Goal: Task Accomplishment & Management: Use online tool/utility

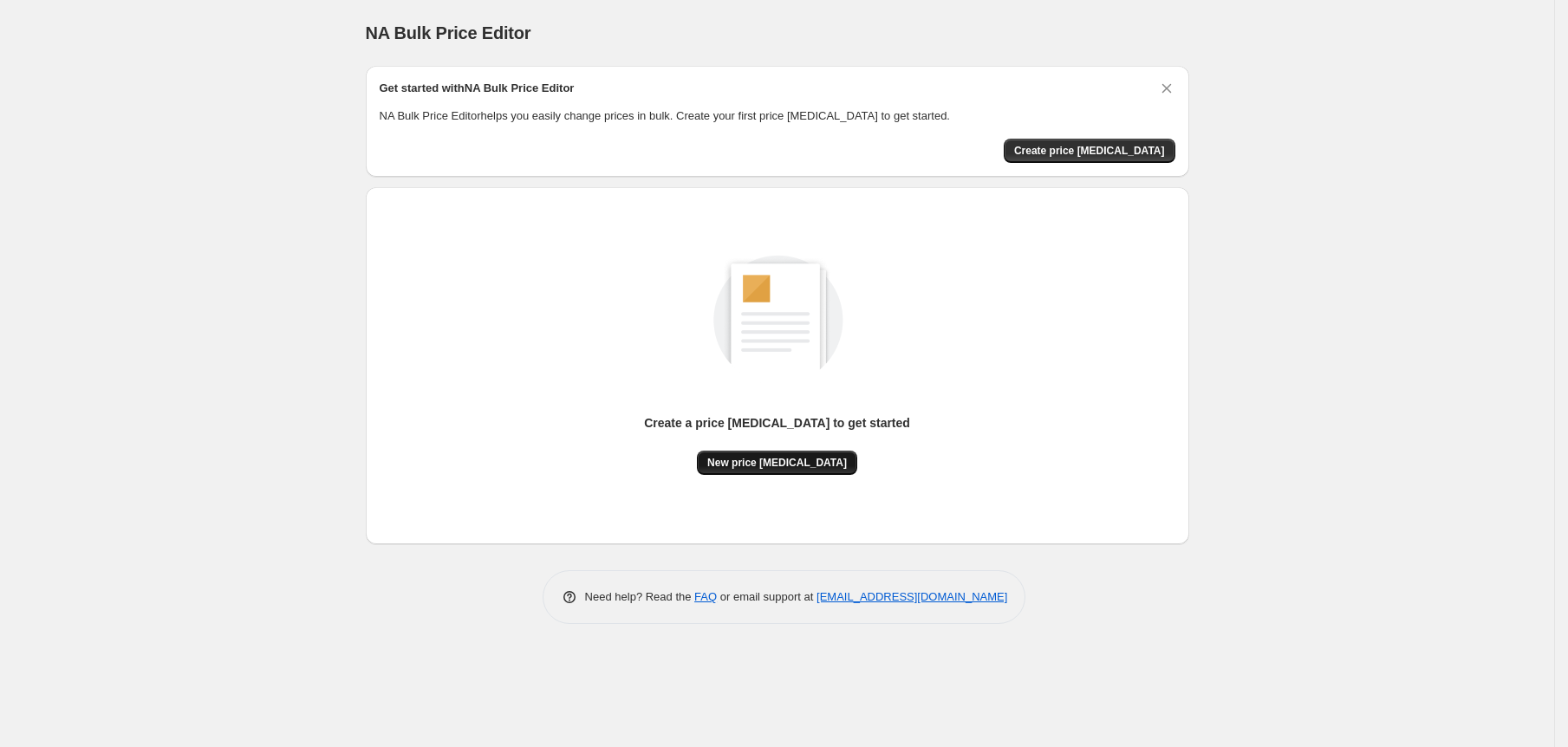
click at [745, 462] on span "New price change job" at bounding box center [778, 462] width 140 height 13
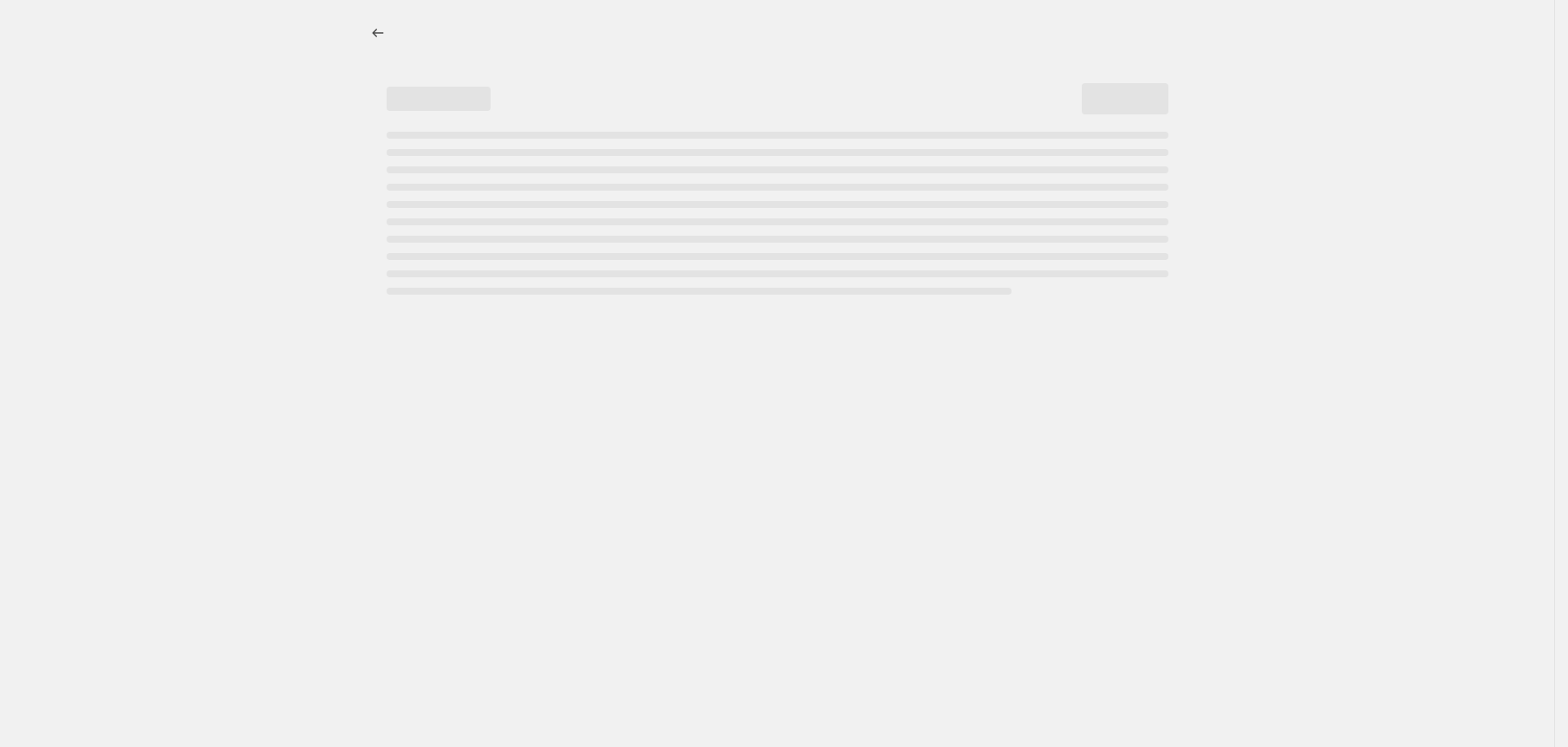
select select "percentage"
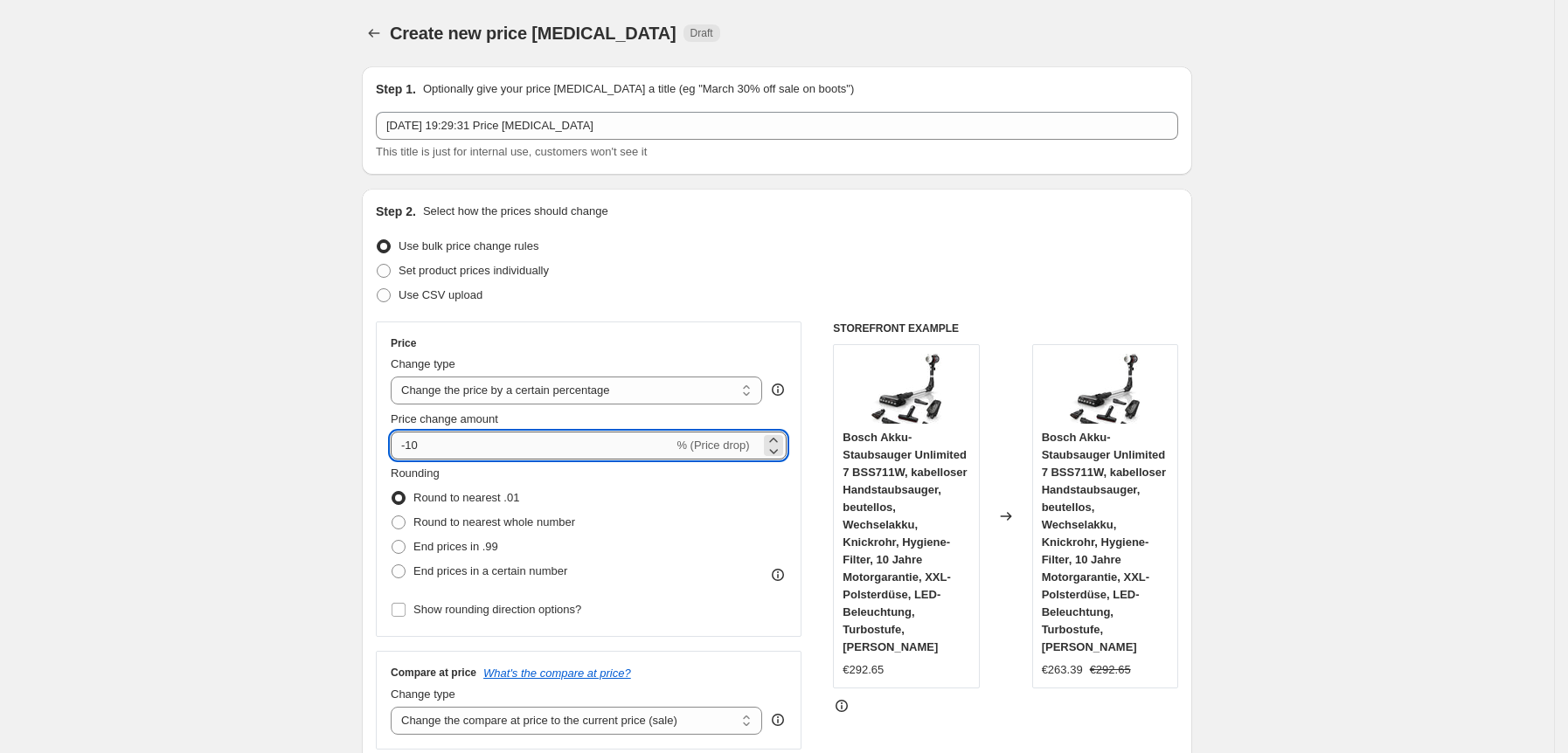
click at [460, 437] on input "-10" at bounding box center [531, 445] width 283 height 28
type input "-1"
type input "-30"
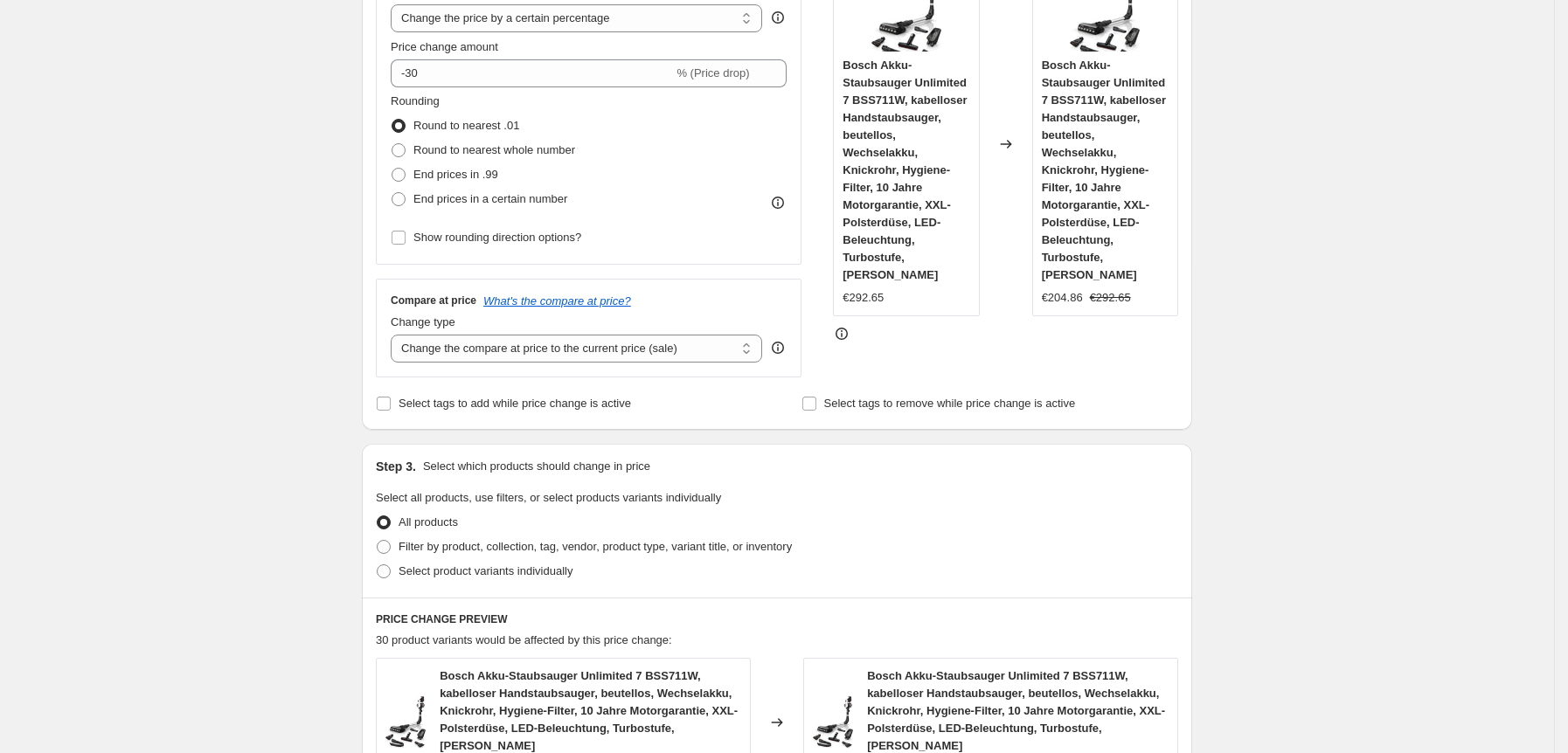
scroll to position [1201, 0]
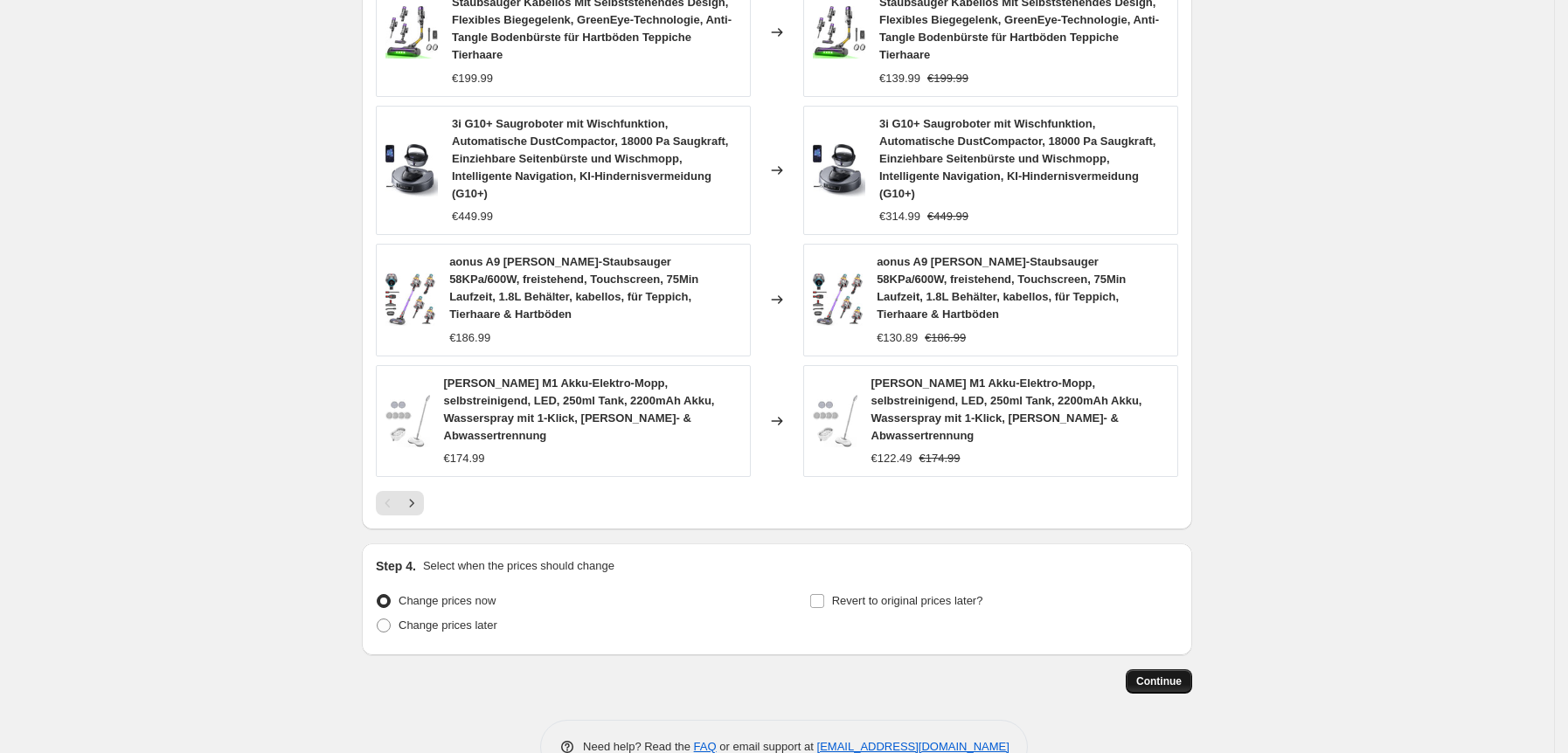
click at [1170, 674] on span "Continue" at bounding box center [1159, 681] width 45 height 14
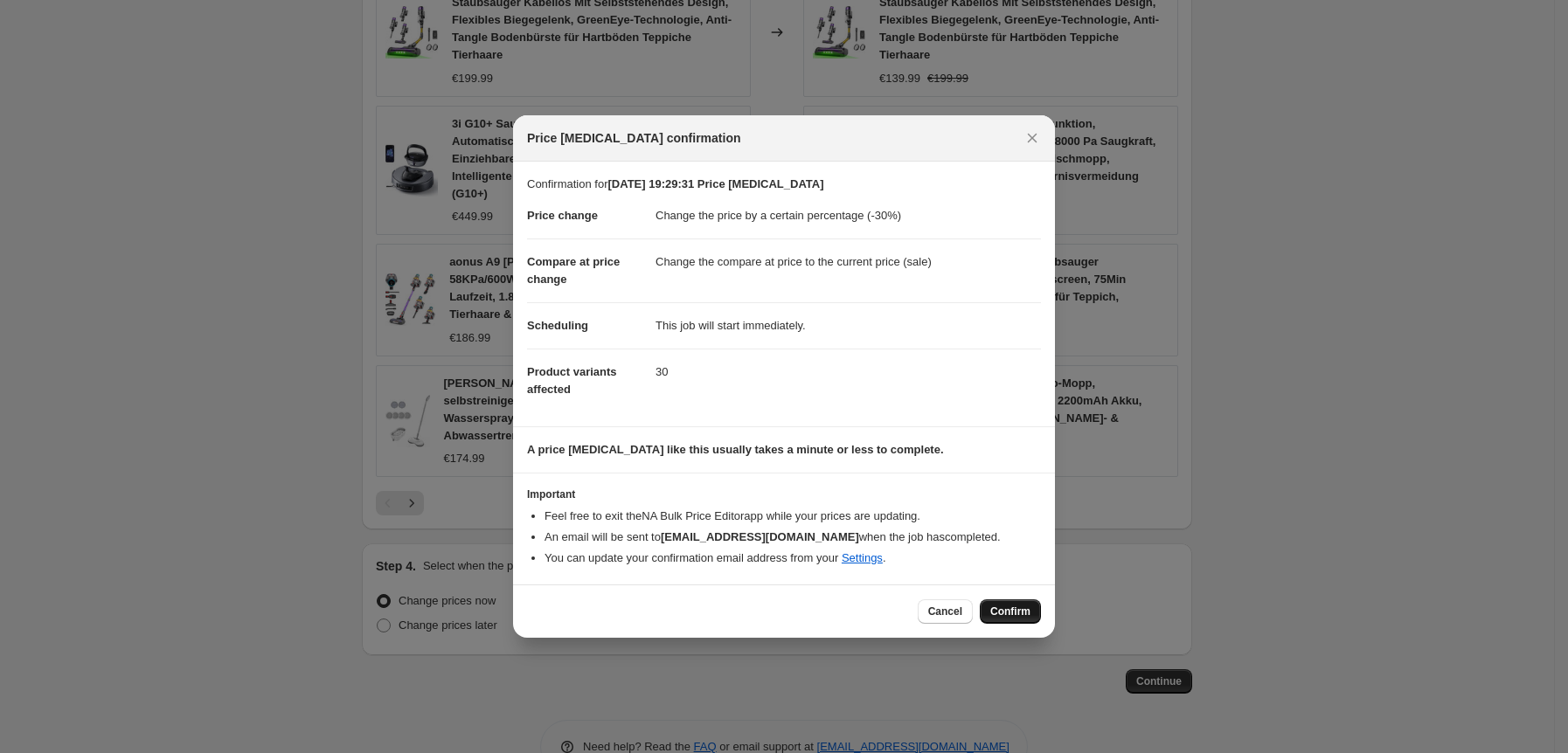
click at [1003, 616] on span "Confirm" at bounding box center [1010, 611] width 41 height 14
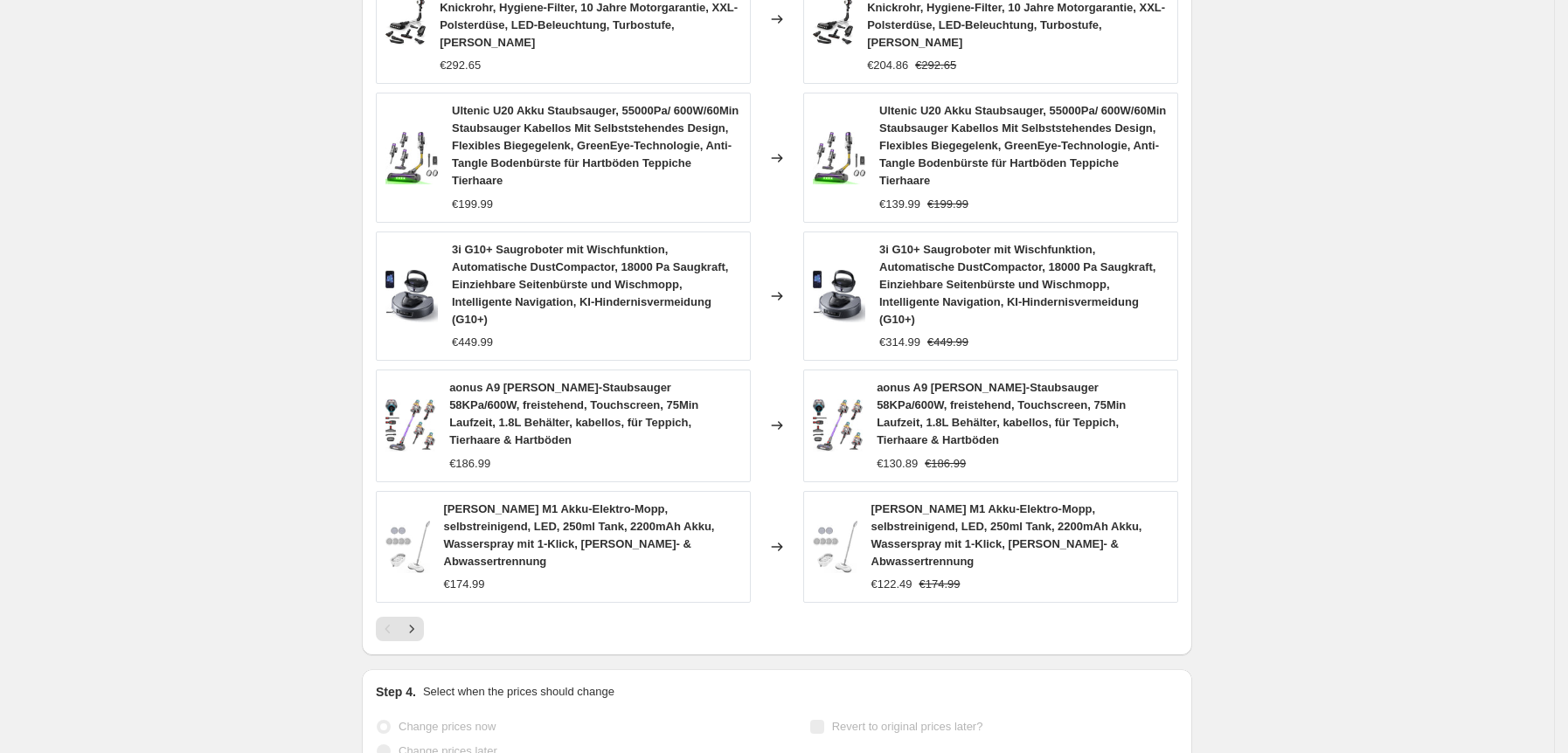
scroll to position [1246, 0]
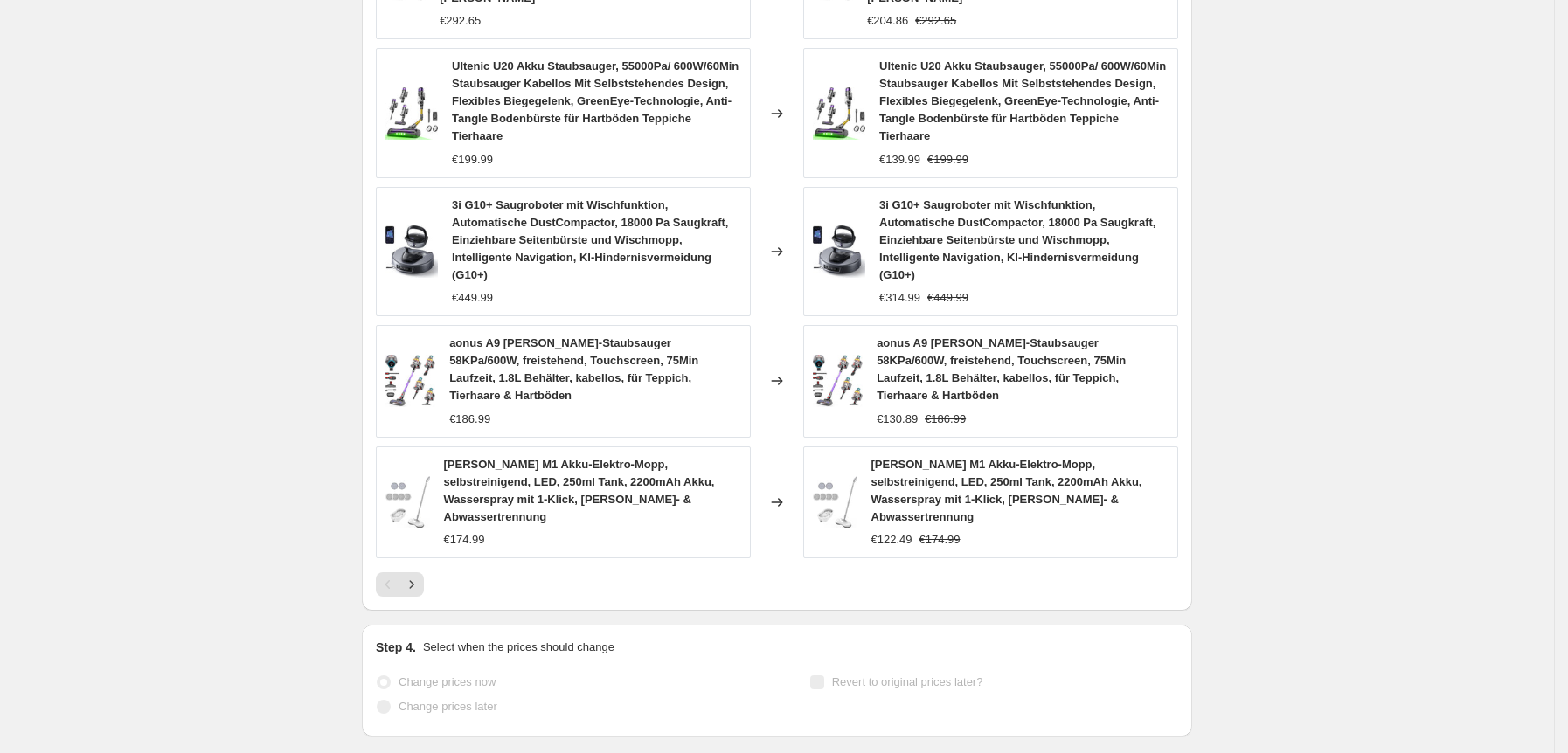
drag, startPoint x: 275, startPoint y: 390, endPoint x: 226, endPoint y: 370, distance: 52.9
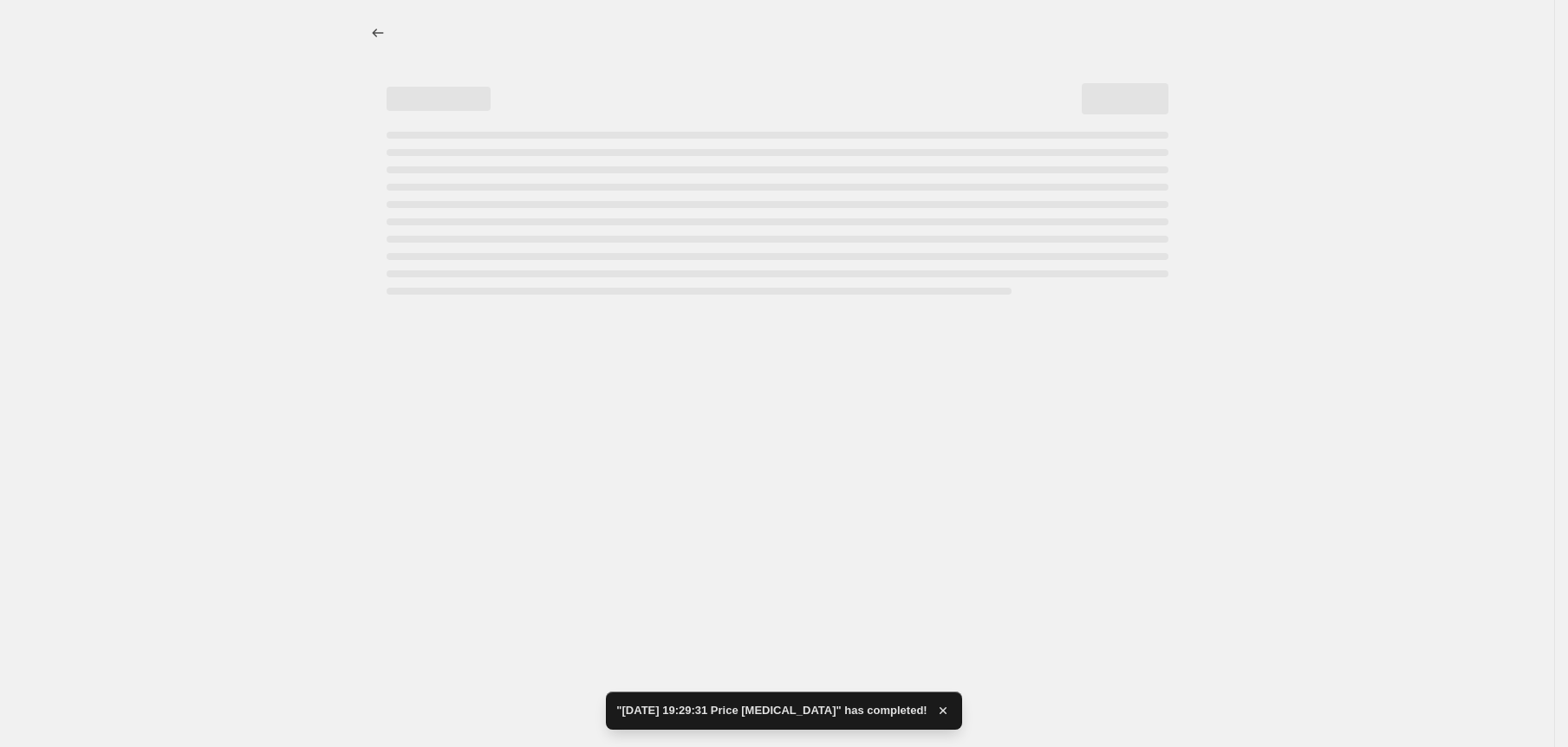
select select "percentage"
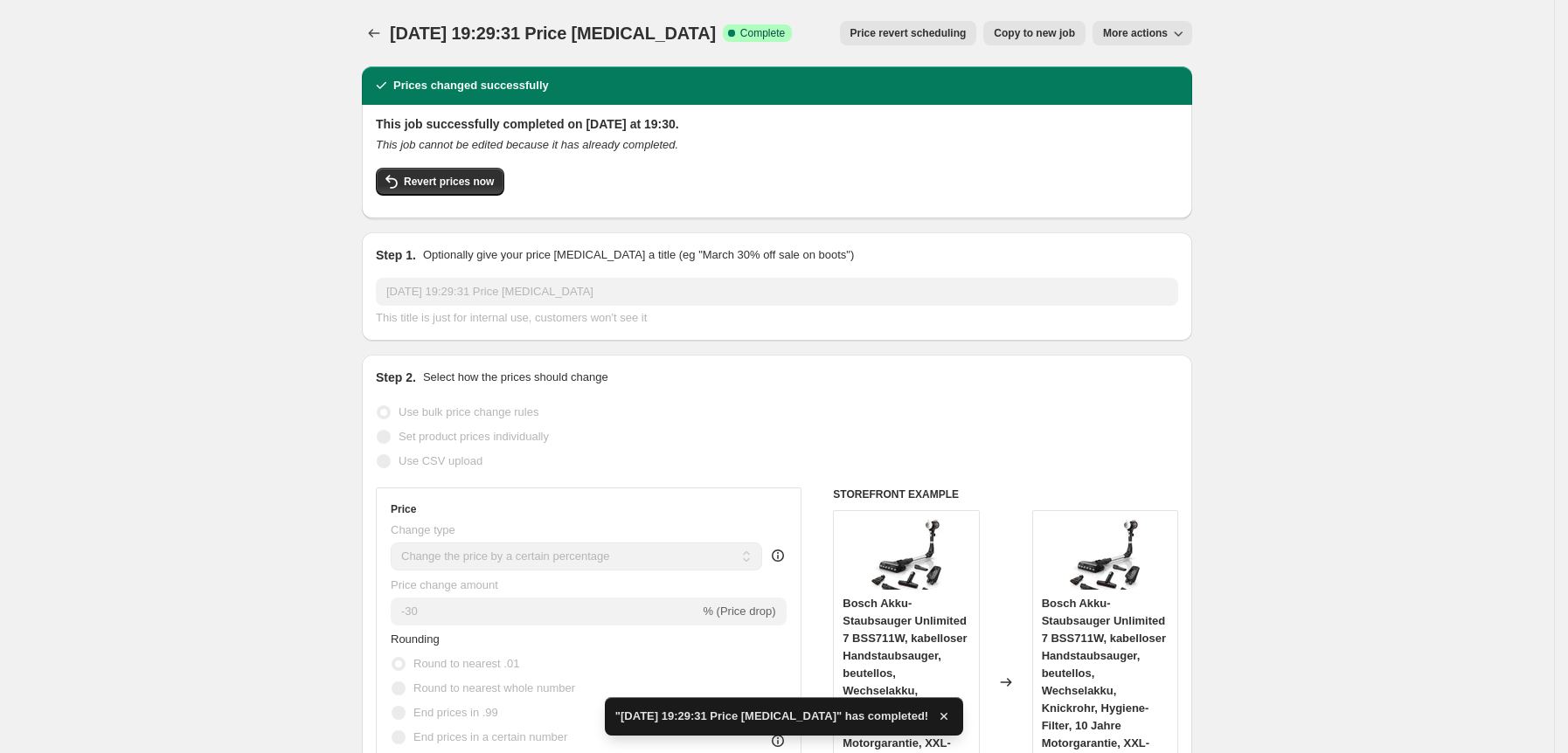
drag, startPoint x: 226, startPoint y: 371, endPoint x: 168, endPoint y: 357, distance: 59.7
